Goal: Download file/media

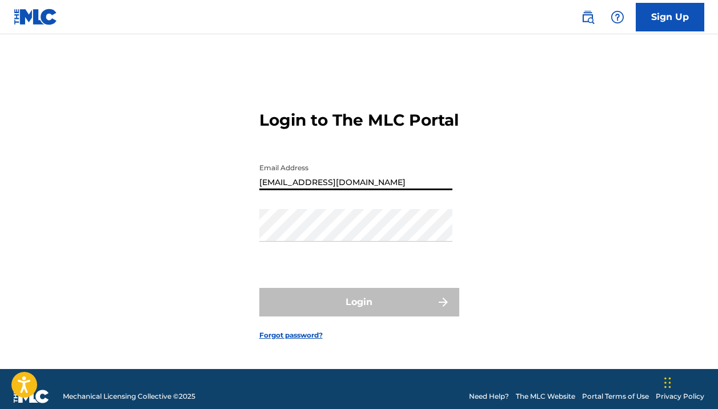
type input "[EMAIL_ADDRESS][DOMAIN_NAME]"
click at [284, 340] on link "Forgot password?" at bounding box center [290, 335] width 63 height 10
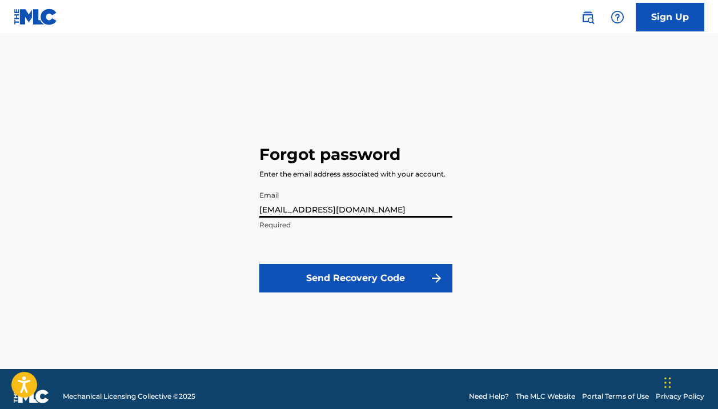
type input "[EMAIL_ADDRESS][DOMAIN_NAME]"
click at [305, 276] on button "Send Recovery Code" at bounding box center [355, 278] width 193 height 29
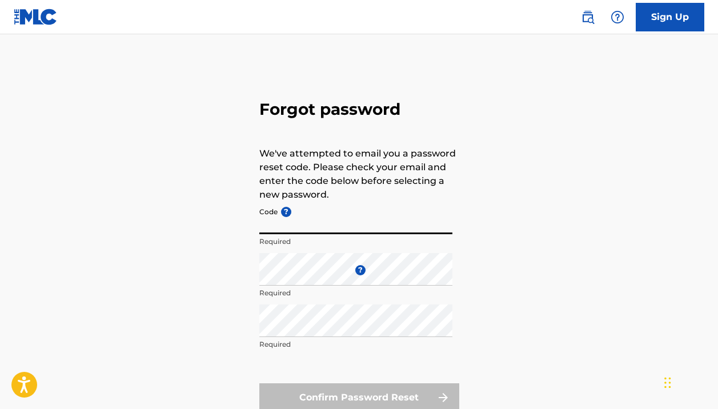
click at [304, 220] on input "Code ?" at bounding box center [355, 218] width 193 height 33
paste input "FP_1abef03fc124b50f06ac51d3a648"
type input "FP_1abef03fc124b50f06ac51d3a648"
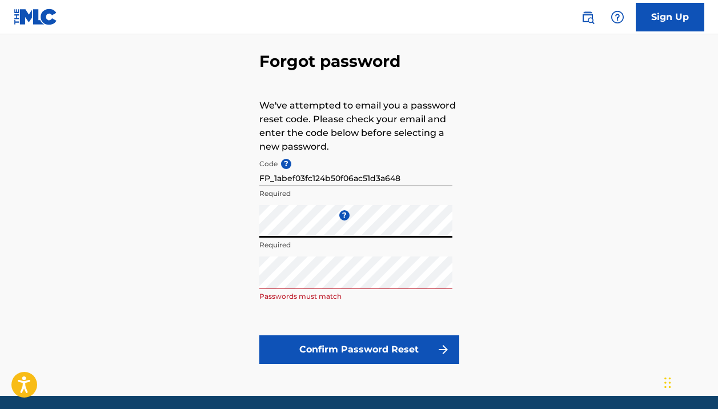
scroll to position [57, 0]
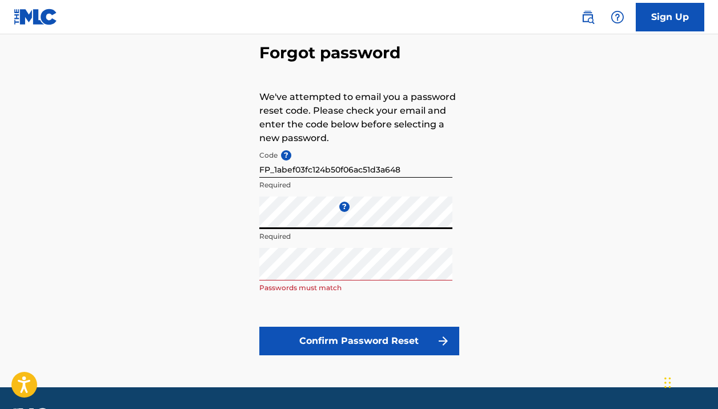
click at [368, 344] on button "Confirm Password Reset" at bounding box center [359, 341] width 200 height 29
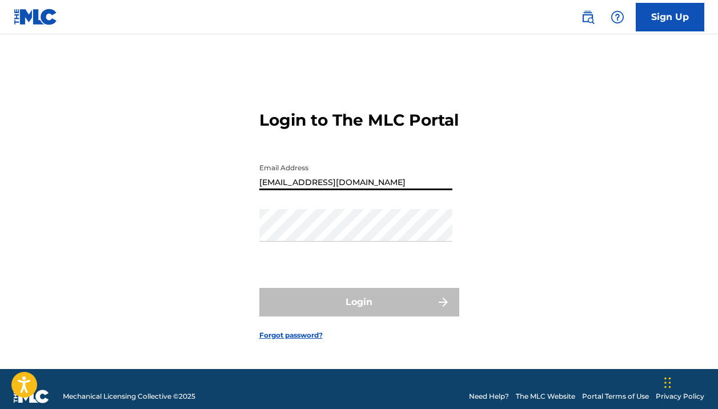
type input "[EMAIL_ADDRESS][DOMAIN_NAME]"
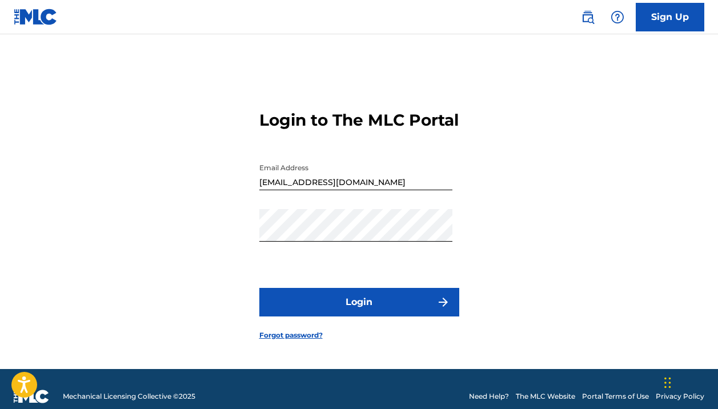
click at [378, 308] on button "Login" at bounding box center [359, 302] width 200 height 29
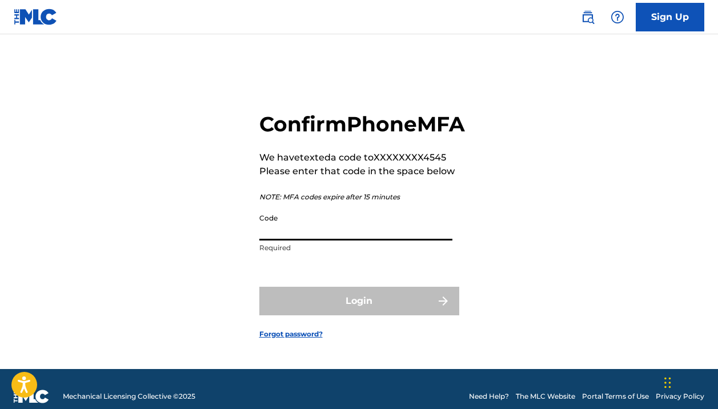
click at [329, 237] on input "Code" at bounding box center [355, 224] width 193 height 33
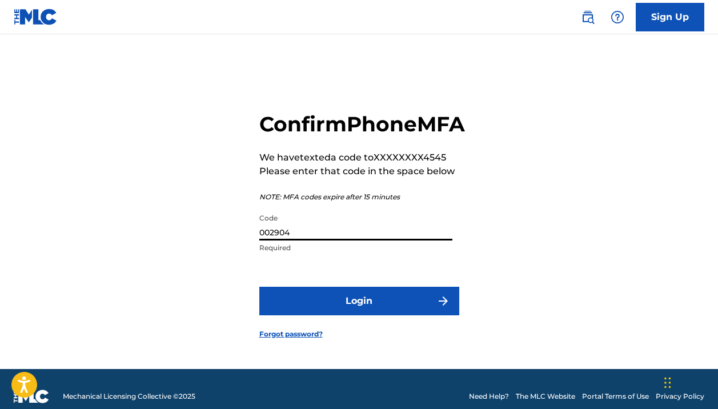
type input "002904"
click at [352, 315] on button "Login" at bounding box center [359, 301] width 200 height 29
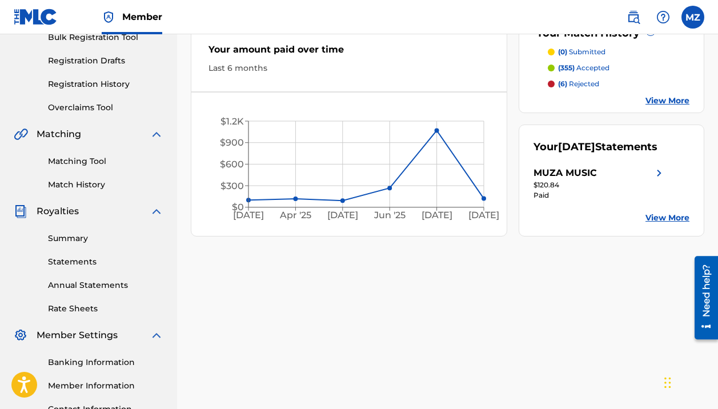
scroll to position [196, 0]
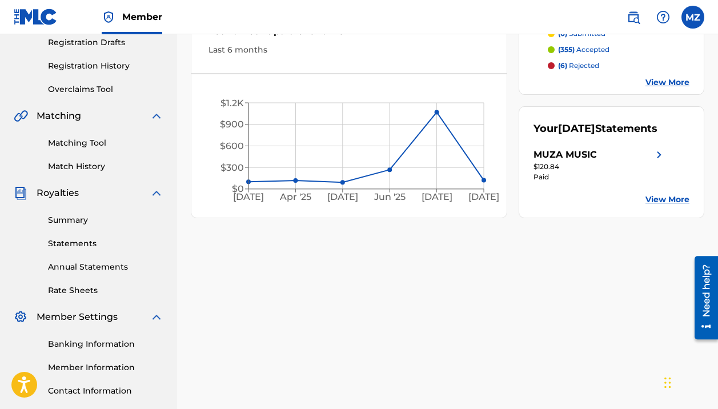
click at [73, 243] on link "Statements" at bounding box center [105, 243] width 115 height 12
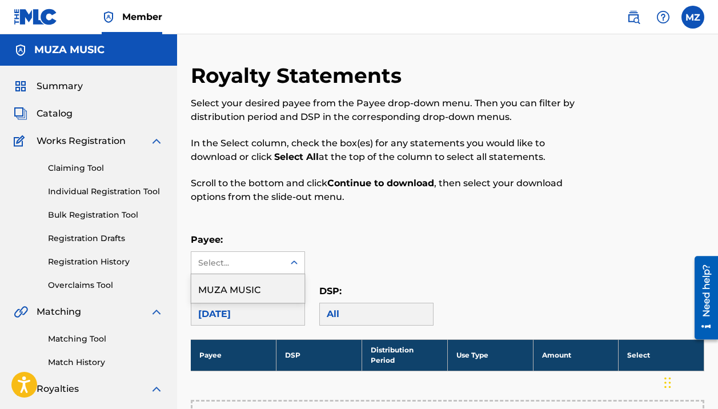
click at [292, 265] on icon at bounding box center [293, 262] width 11 height 11
click at [279, 284] on div "MUZA MUSIC" at bounding box center [247, 288] width 113 height 29
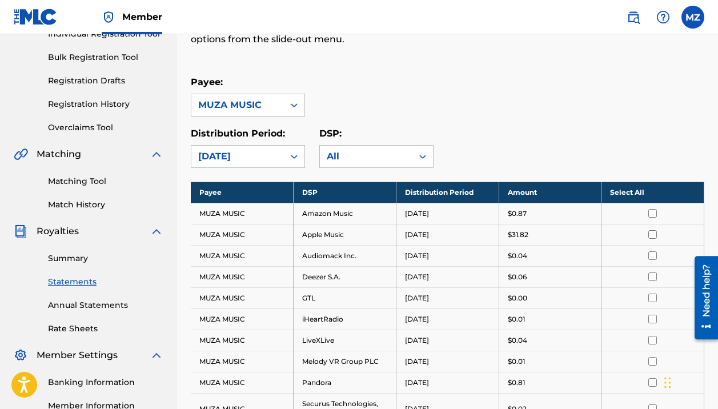
scroll to position [158, 0]
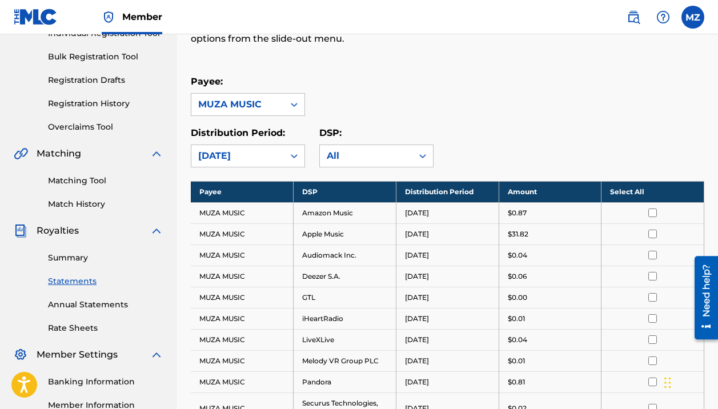
click at [635, 193] on th "Select All" at bounding box center [652, 191] width 103 height 21
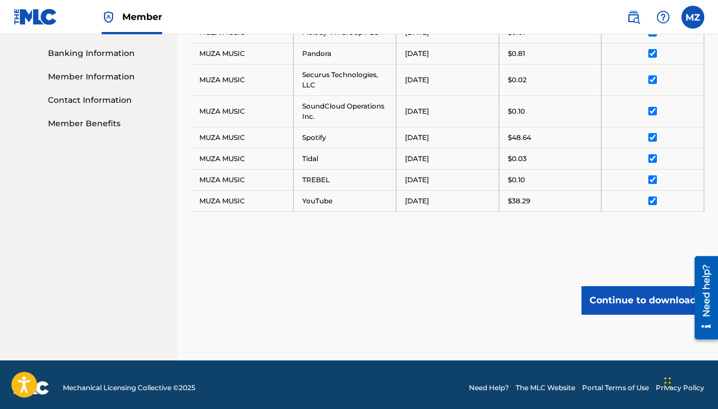
scroll to position [489, 0]
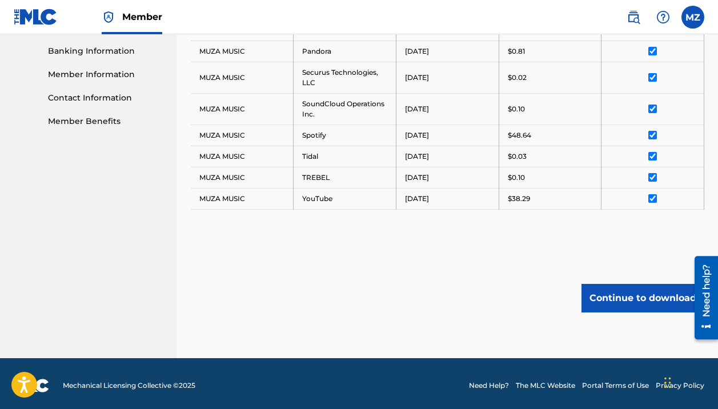
click at [613, 297] on button "Continue to download" at bounding box center [642, 298] width 123 height 29
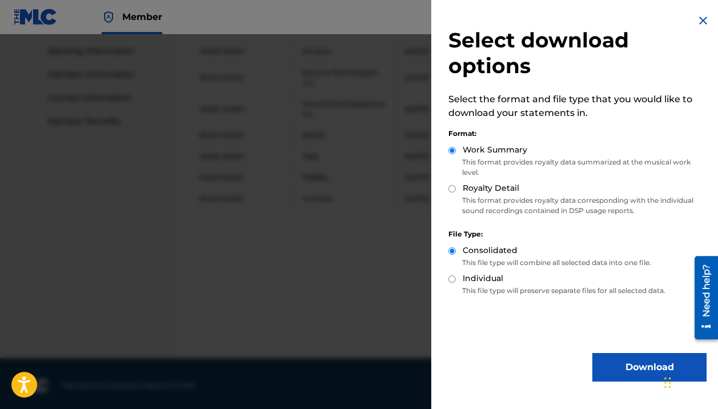
click at [611, 370] on button "Download" at bounding box center [649, 367] width 114 height 29
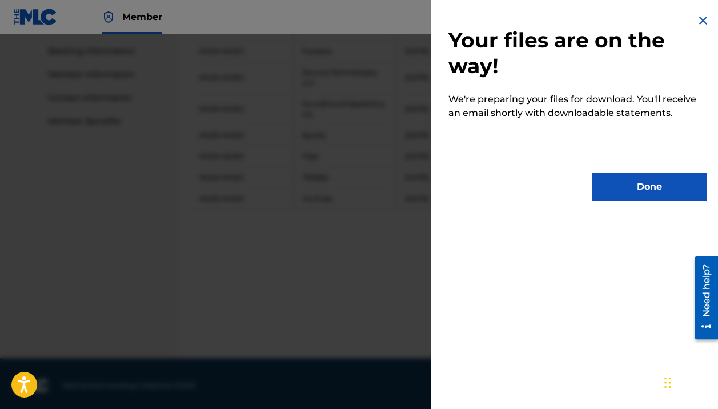
click at [637, 189] on button "Done" at bounding box center [649, 186] width 114 height 29
